Goal: Find specific page/section: Find specific page/section

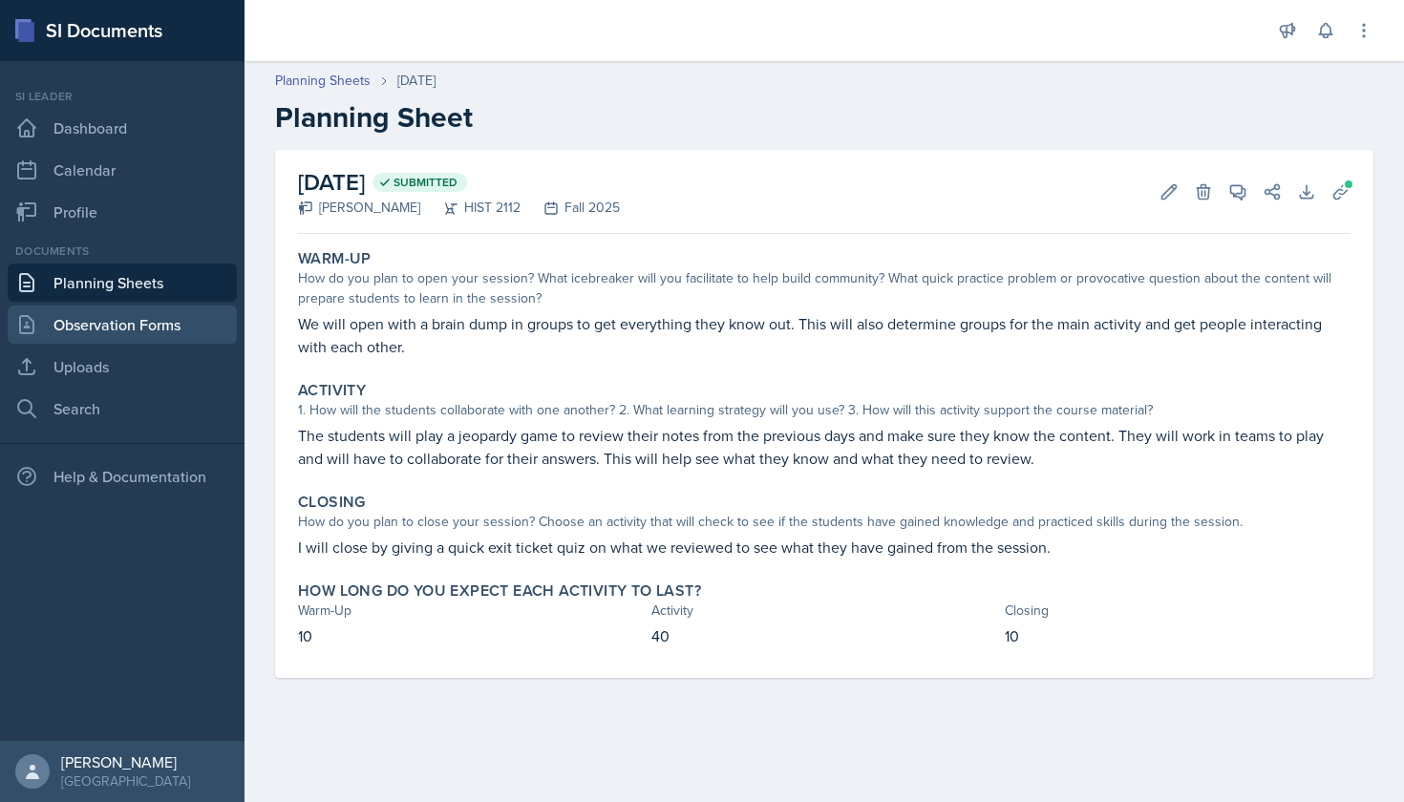
click at [111, 322] on link "Observation Forms" at bounding box center [122, 325] width 229 height 38
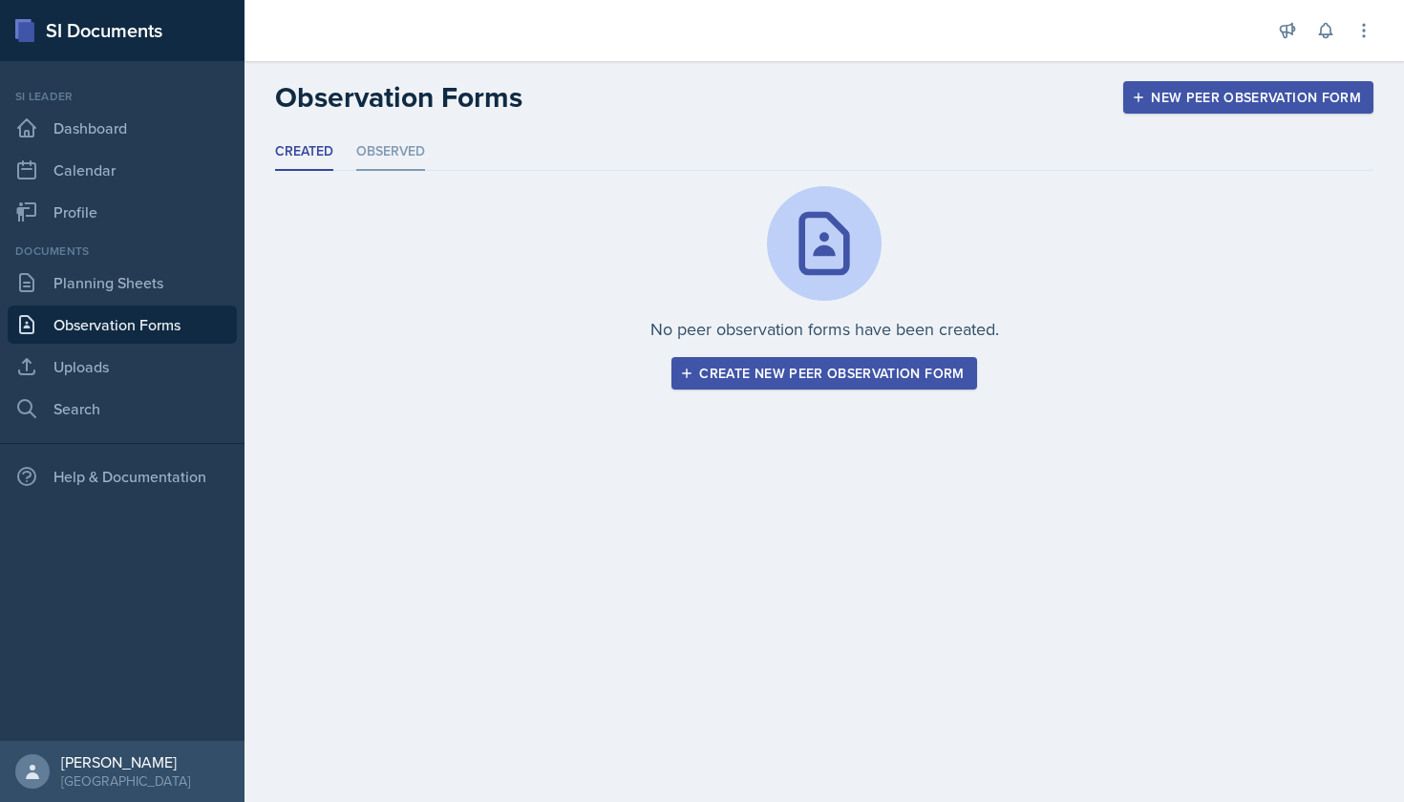
click at [398, 150] on li "Observed" at bounding box center [390, 152] width 69 height 37
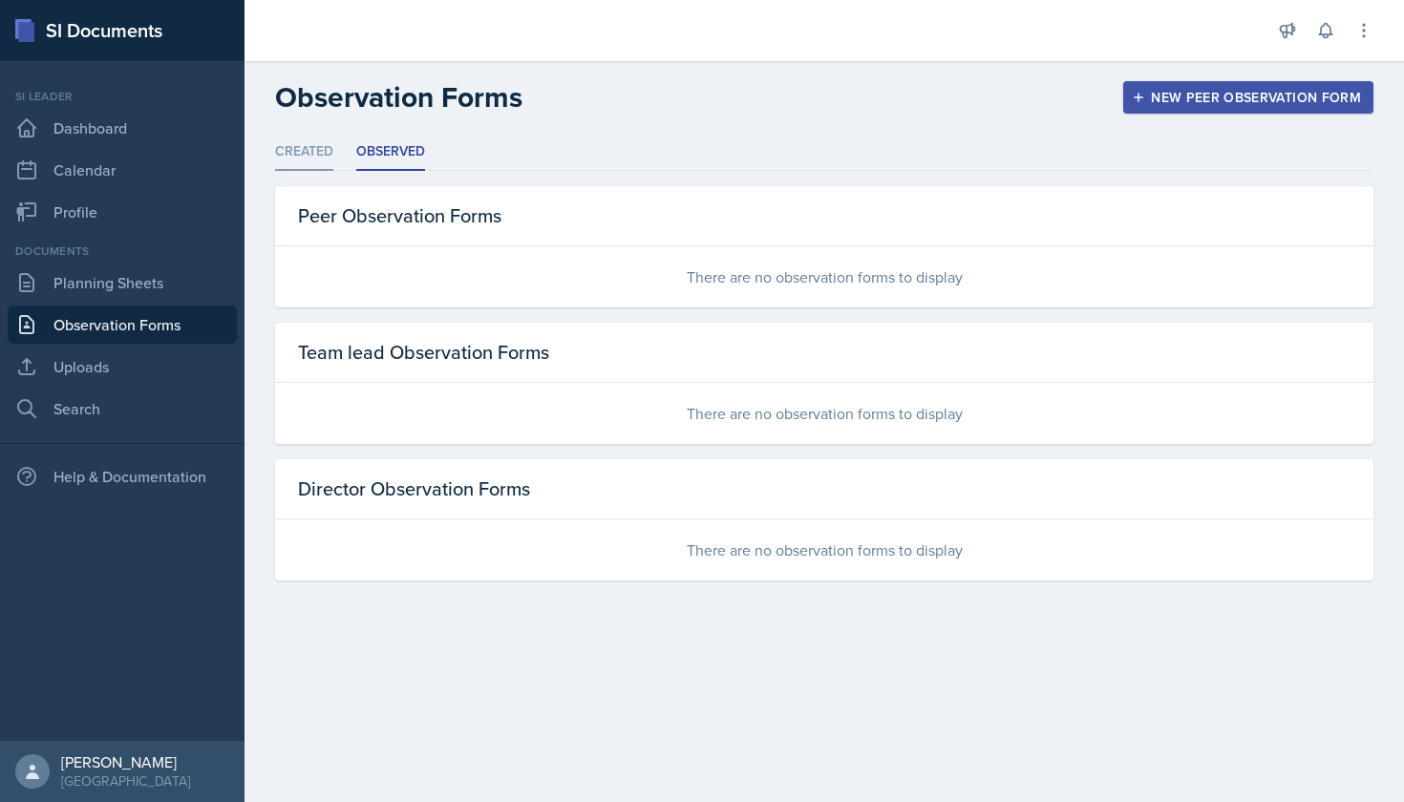
click at [316, 151] on li "Created" at bounding box center [304, 152] width 58 height 37
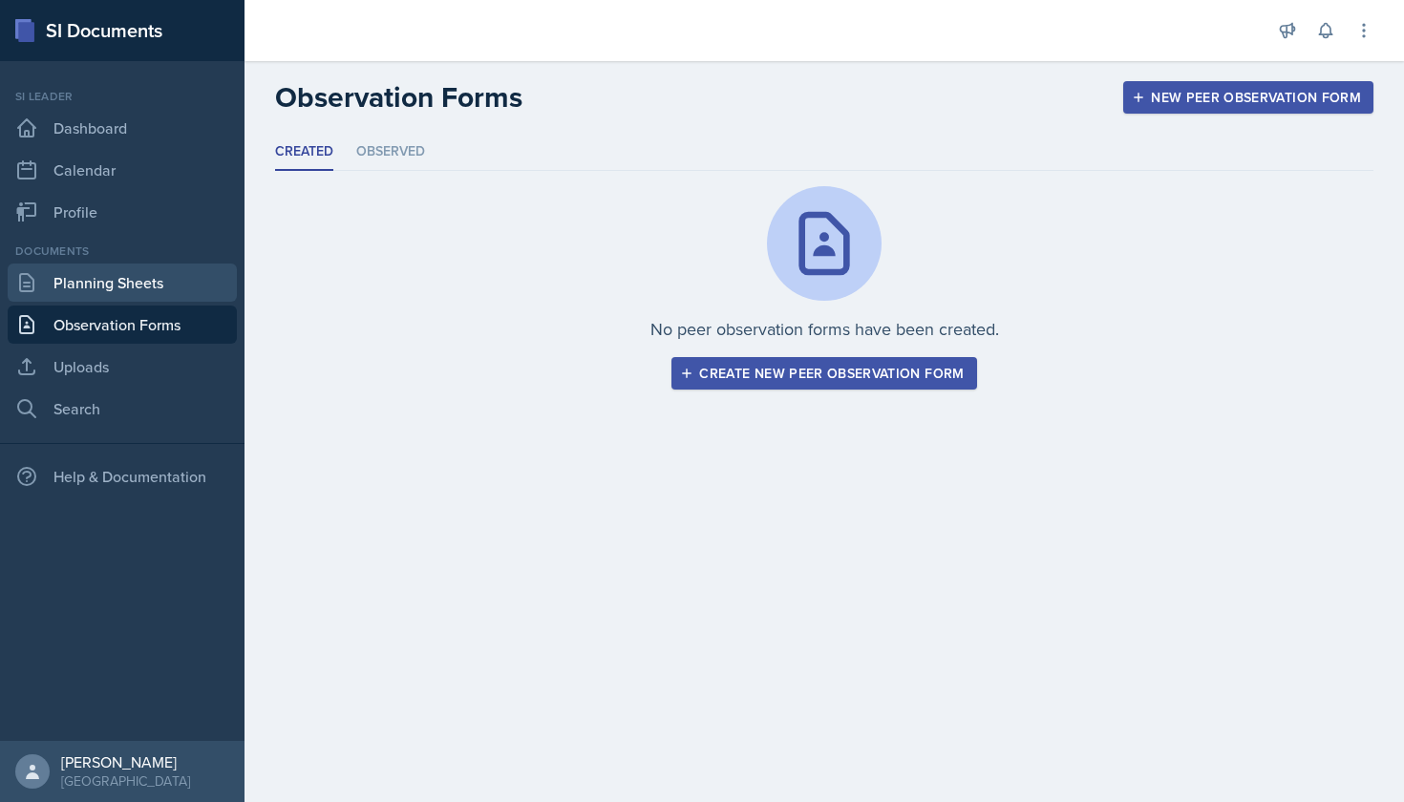
click at [123, 276] on link "Planning Sheets" at bounding box center [122, 283] width 229 height 38
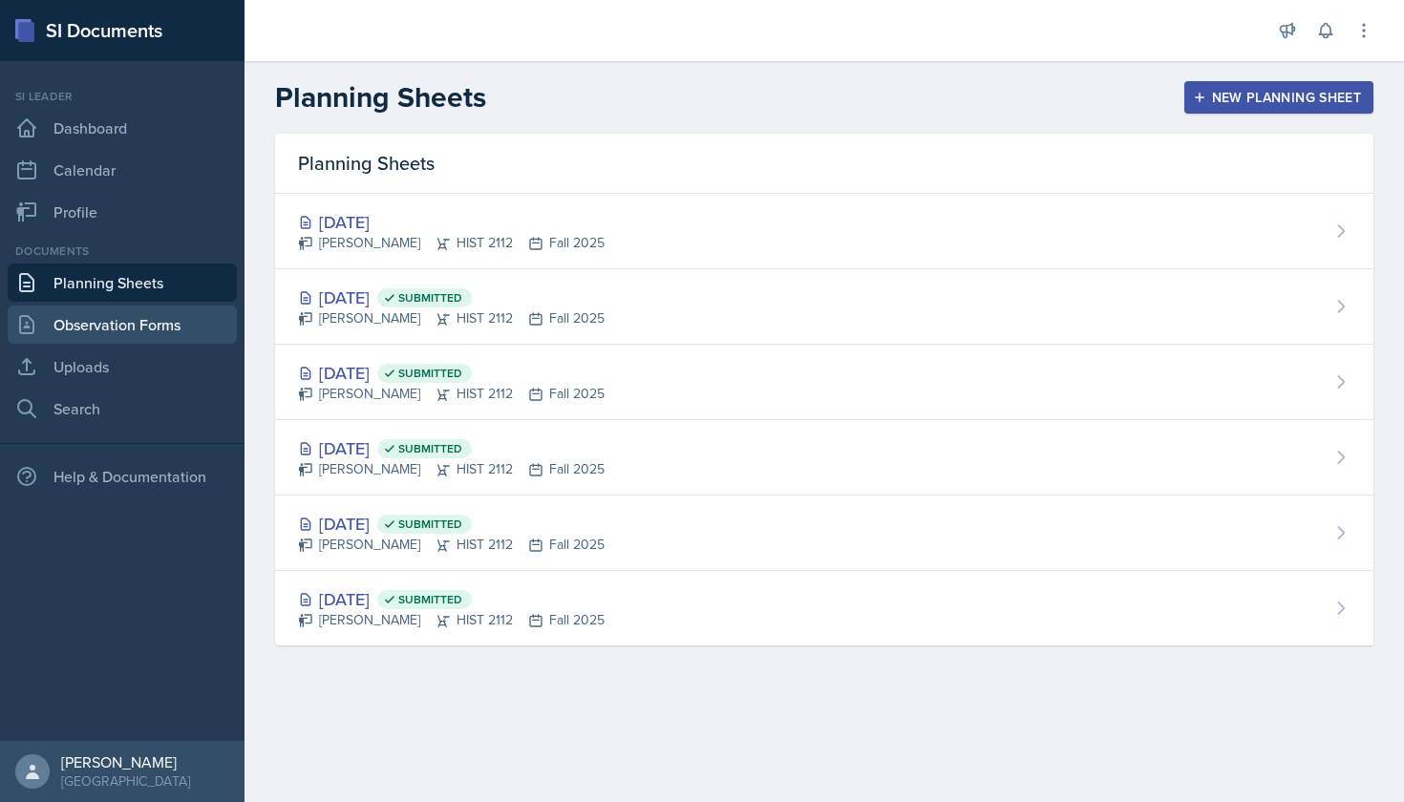
click at [110, 337] on link "Observation Forms" at bounding box center [122, 325] width 229 height 38
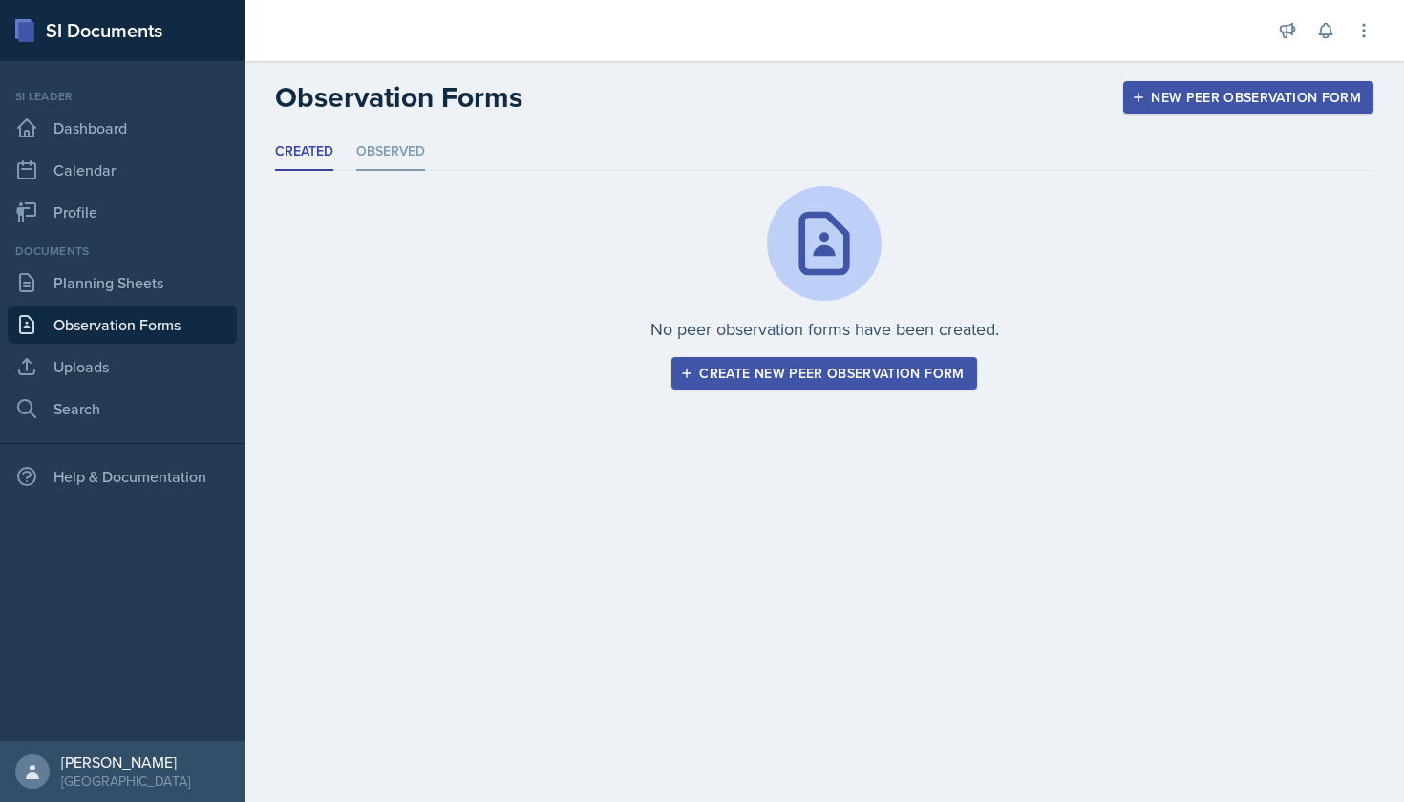
click at [357, 159] on li "Observed" at bounding box center [390, 152] width 69 height 37
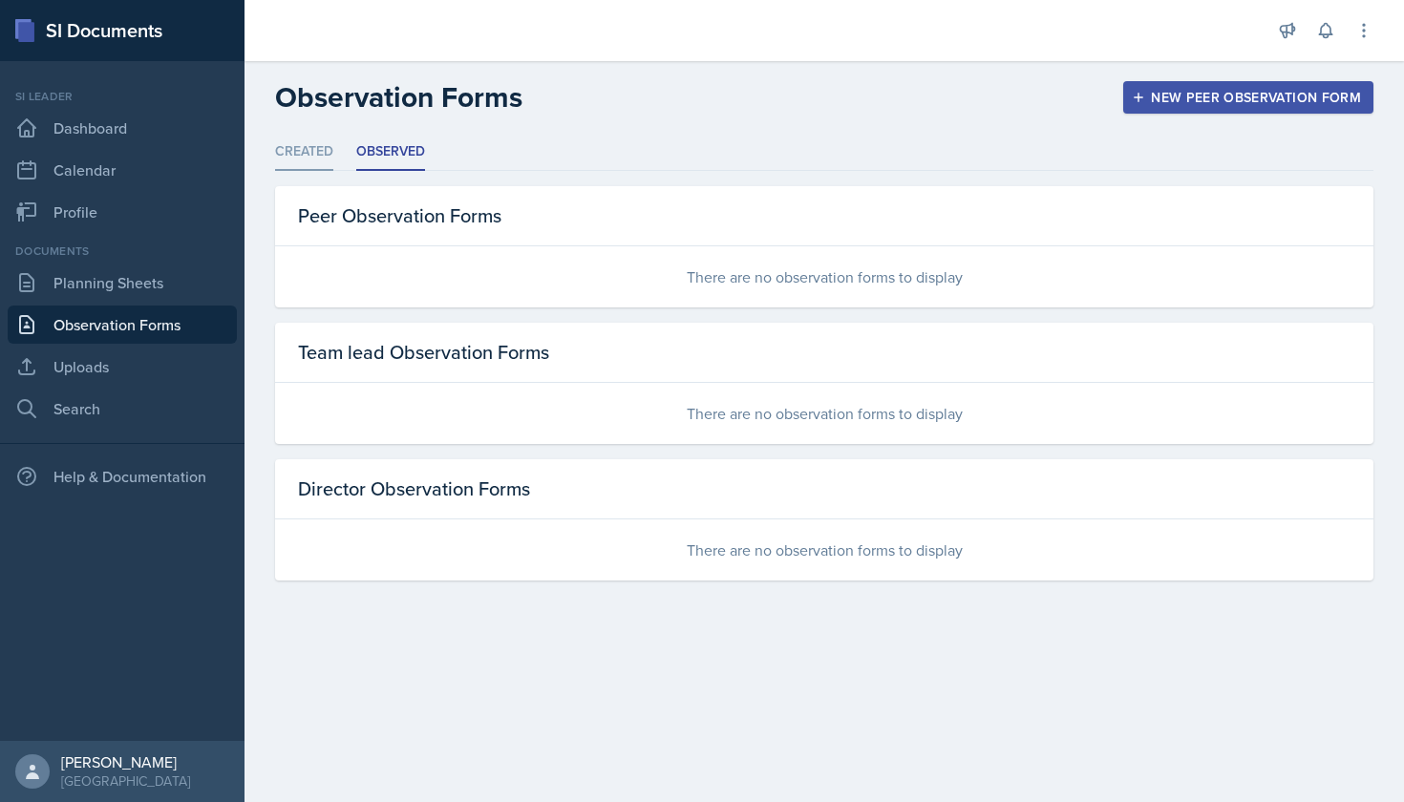
click at [314, 153] on li "Created" at bounding box center [304, 152] width 58 height 37
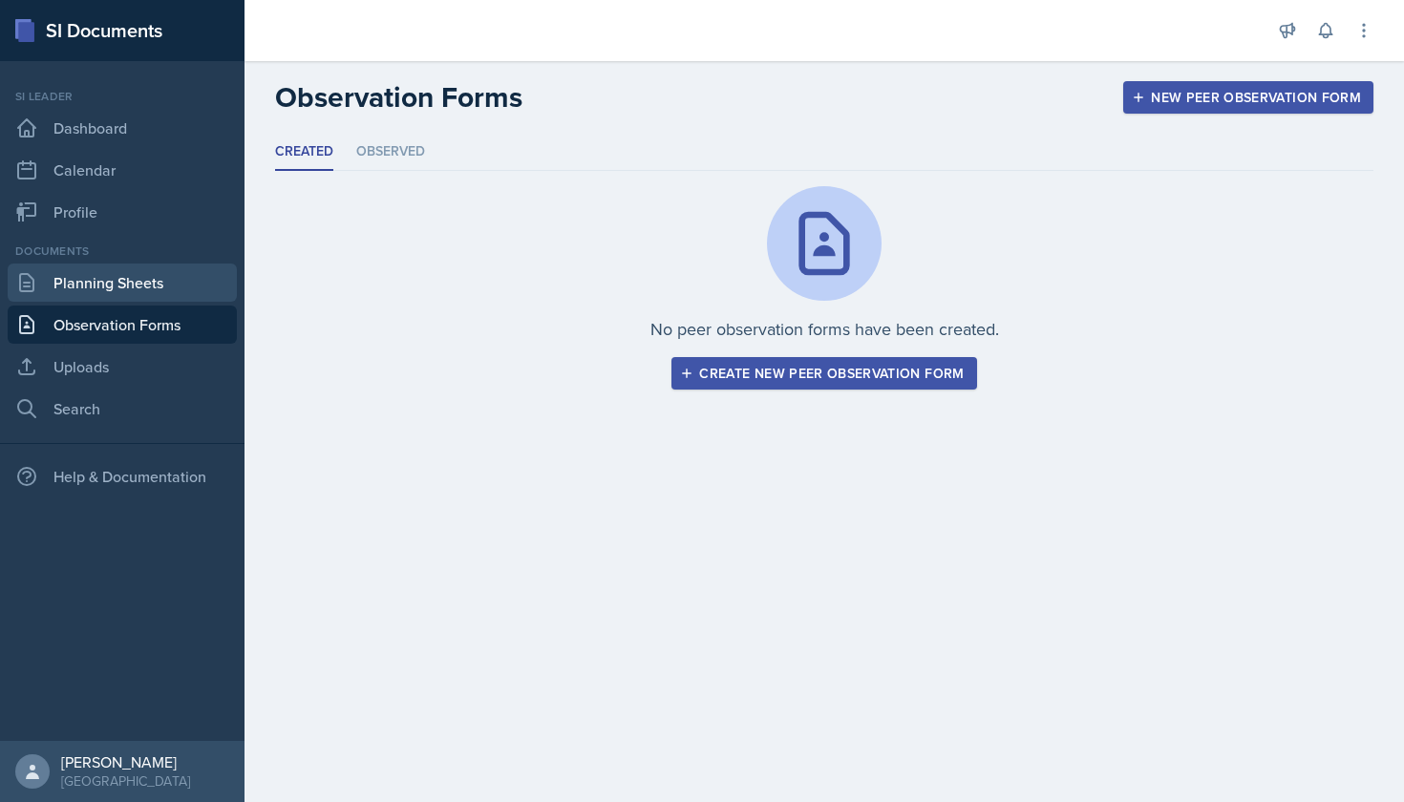
click at [166, 278] on link "Planning Sheets" at bounding box center [122, 283] width 229 height 38
